Goal: Information Seeking & Learning: Learn about a topic

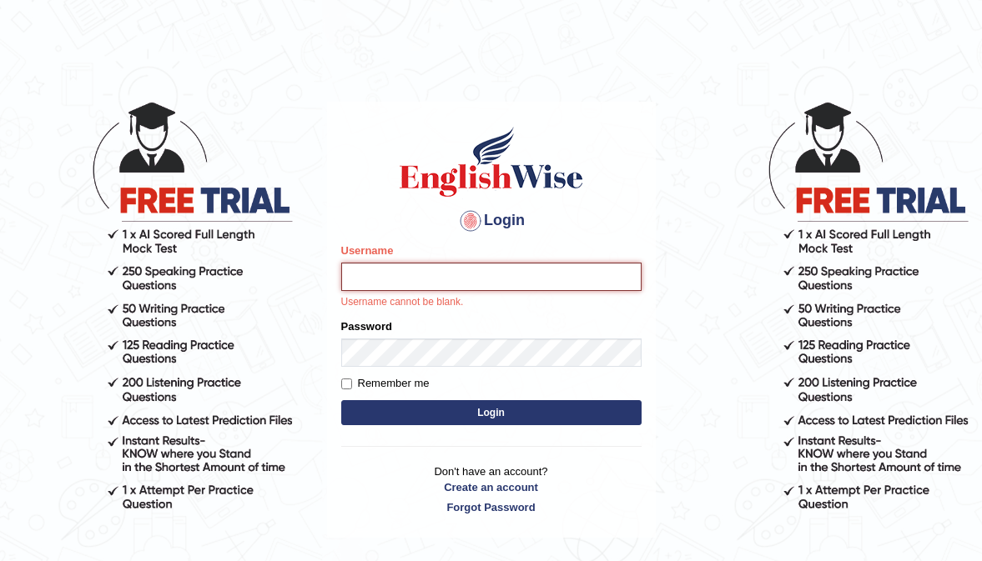
click at [362, 269] on input "Username" at bounding box center [491, 277] width 300 height 28
type input "0466609749"
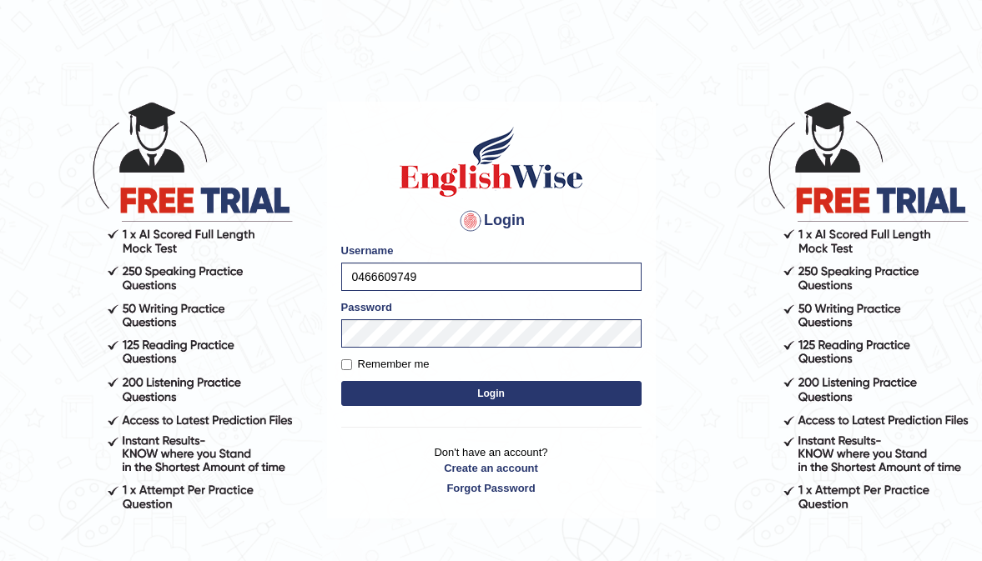
click at [413, 391] on button "Login" at bounding box center [491, 393] width 300 height 25
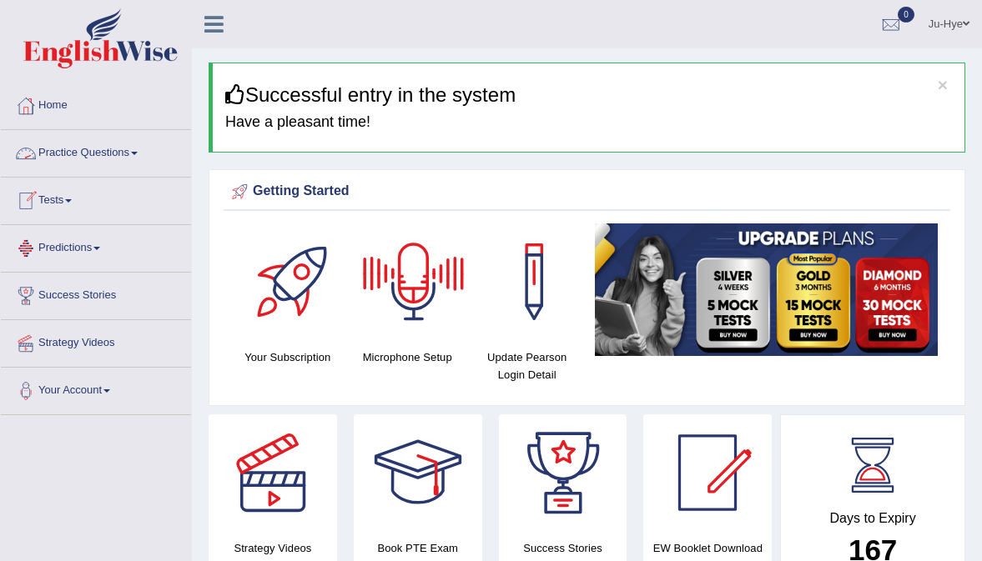
click at [96, 247] on link "Predictions" at bounding box center [96, 246] width 190 height 42
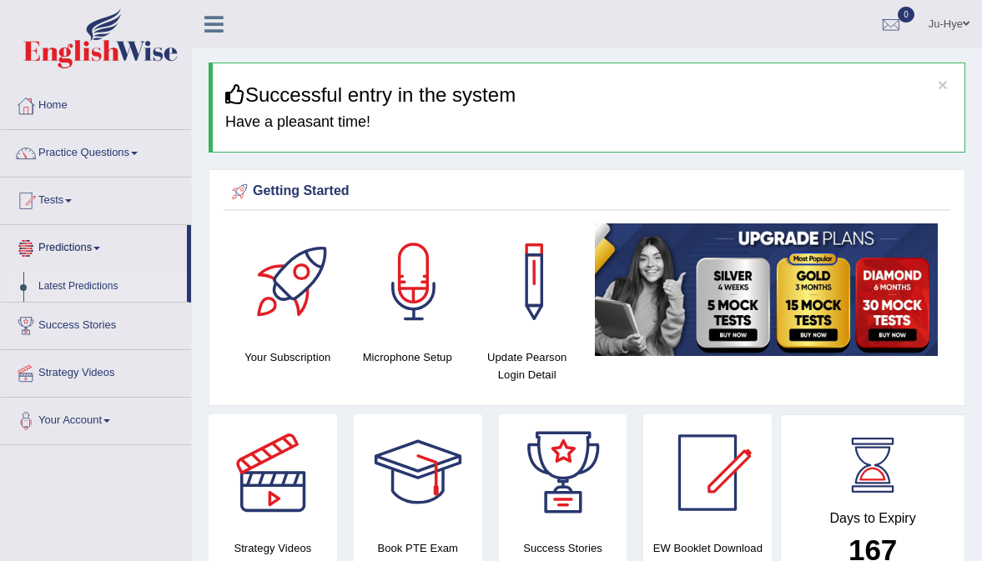
click at [92, 272] on link "Latest Predictions" at bounding box center [109, 287] width 156 height 30
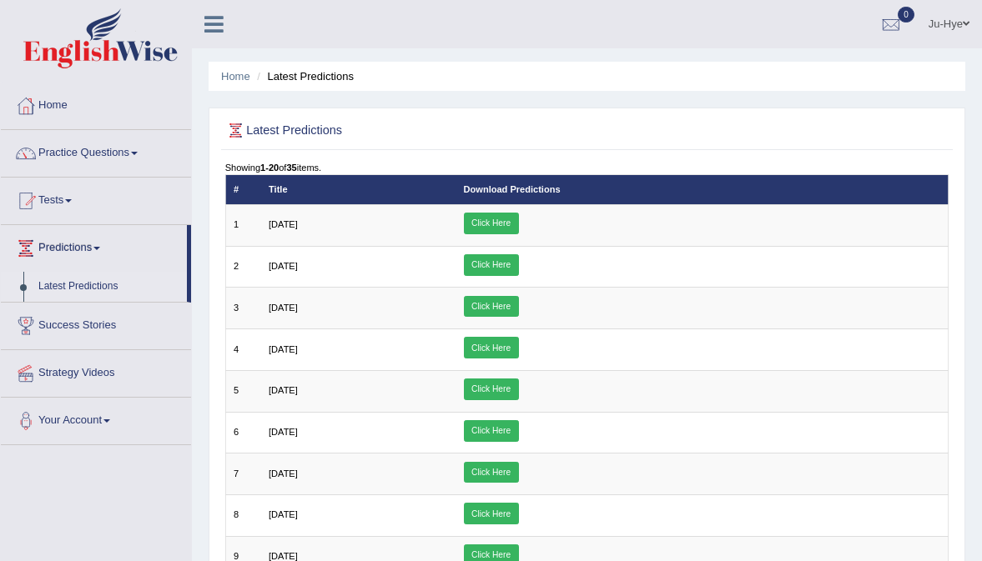
click at [337, 79] on li "Latest Predictions" at bounding box center [303, 76] width 101 height 16
click at [66, 205] on link "Tests" at bounding box center [96, 199] width 190 height 42
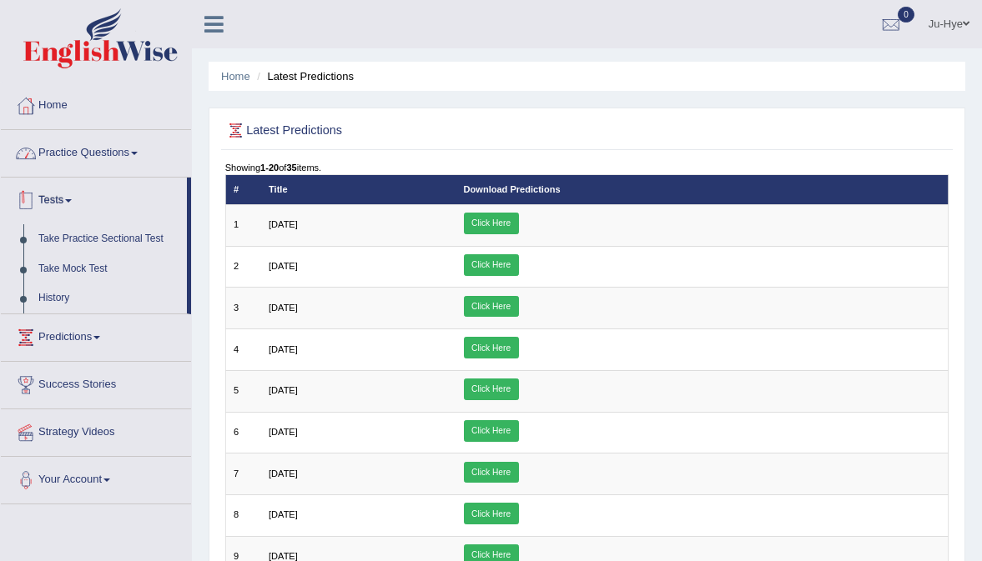
click at [100, 154] on link "Practice Questions" at bounding box center [96, 151] width 190 height 42
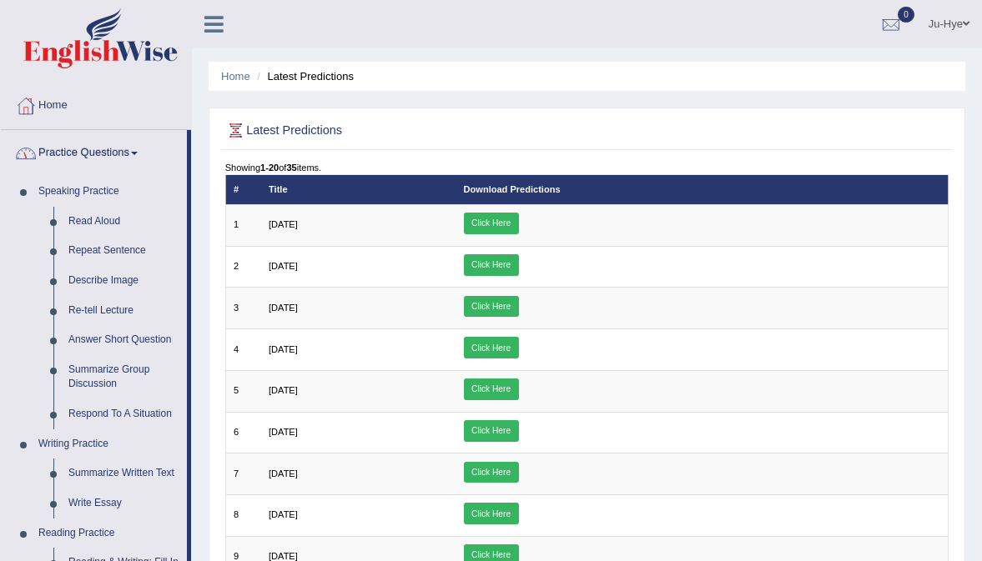
click at [115, 46] on img at bounding box center [100, 38] width 154 height 60
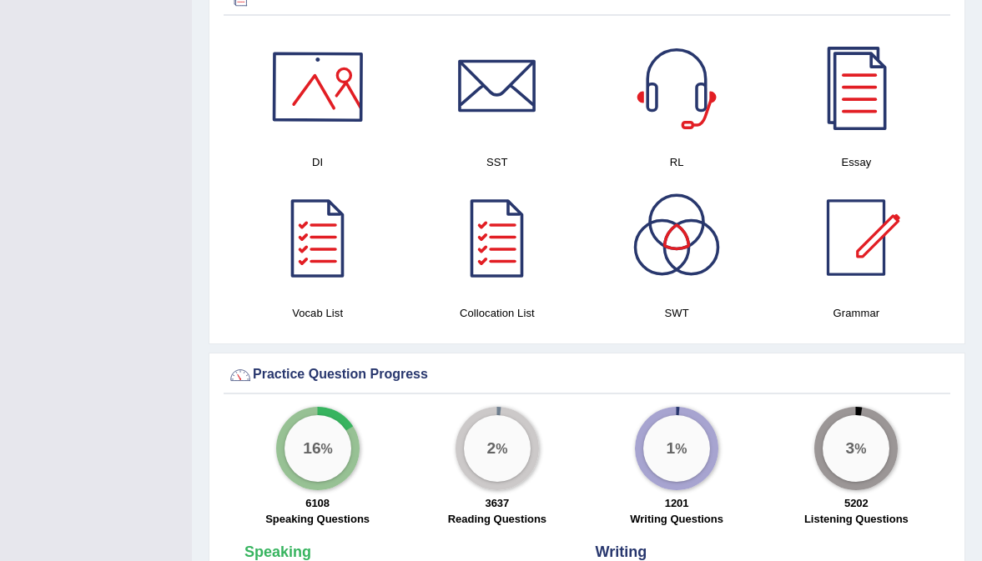
scroll to position [867, 0]
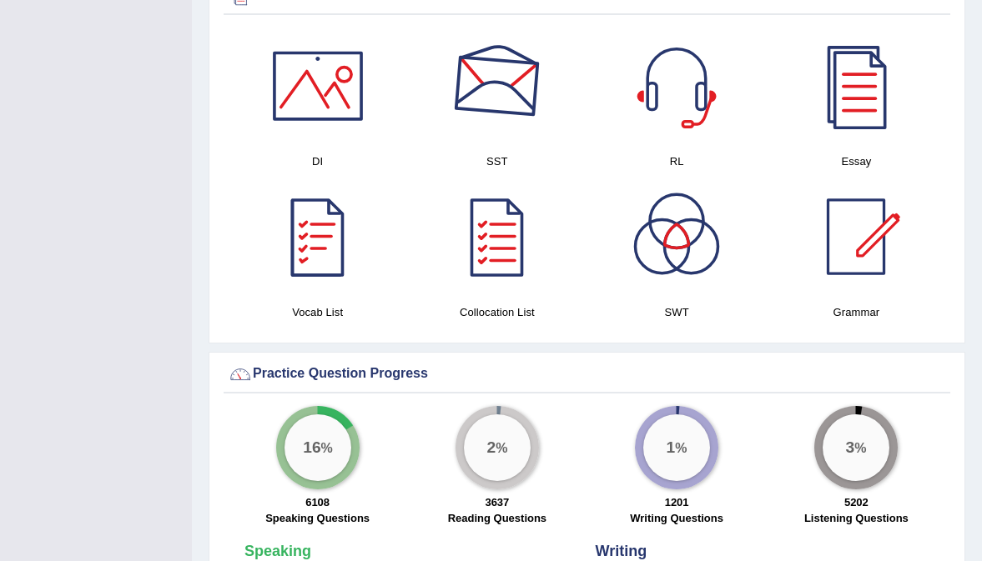
click at [470, 126] on div at bounding box center [497, 86] width 117 height 117
